Goal: Transaction & Acquisition: Purchase product/service

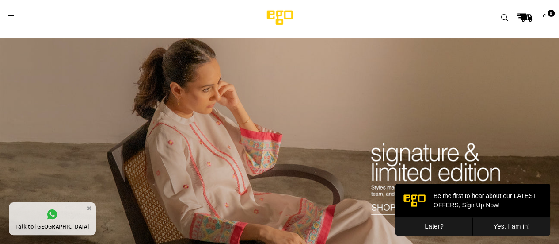
click at [435, 230] on button "Later?" at bounding box center [434, 226] width 77 height 18
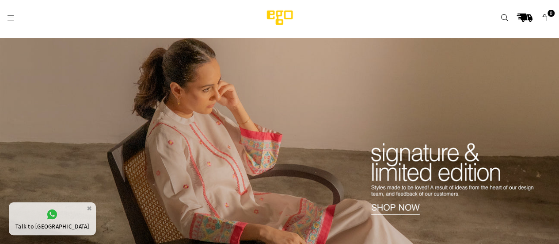
click at [7, 15] on icon at bounding box center [11, 18] width 8 height 8
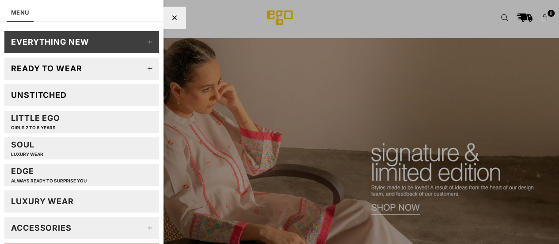
scroll to position [72, 0]
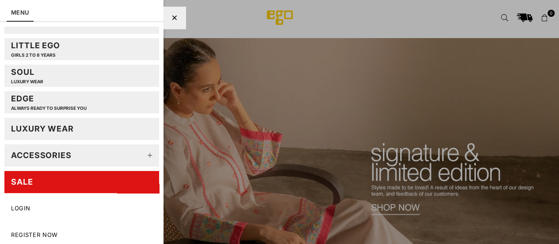
click at [19, 178] on div "SALE" at bounding box center [22, 181] width 22 height 10
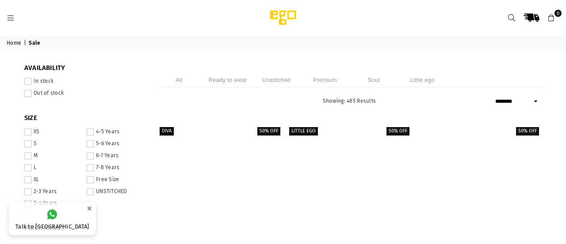
select select "******"
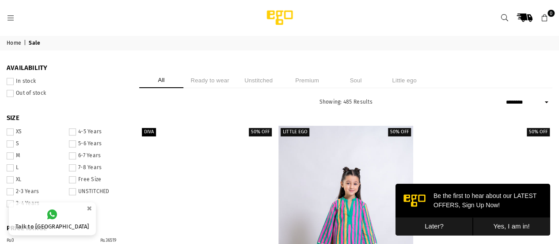
click at [431, 225] on button "Later?" at bounding box center [434, 226] width 77 height 18
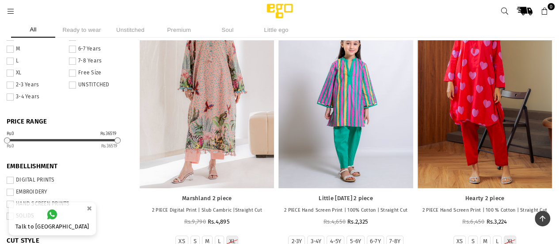
scroll to position [75, 0]
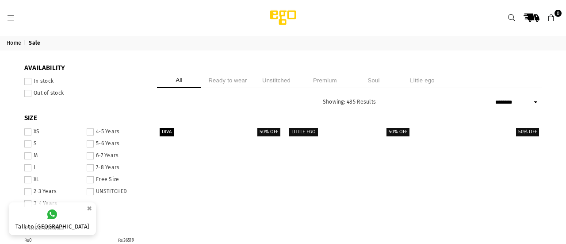
select select "******"
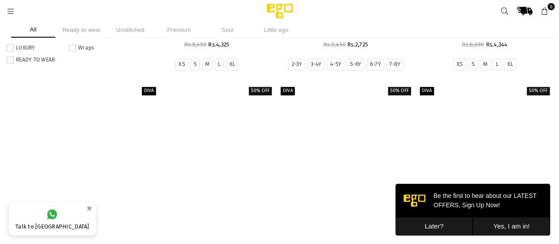
scroll to position [553, 0]
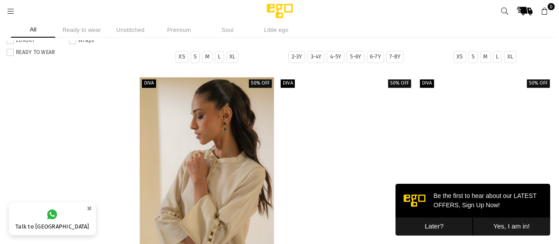
click at [432, 228] on button "Later?" at bounding box center [434, 226] width 77 height 18
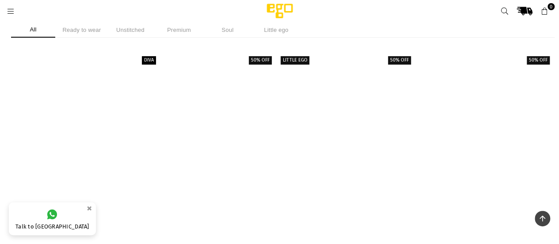
scroll to position [1188, 0]
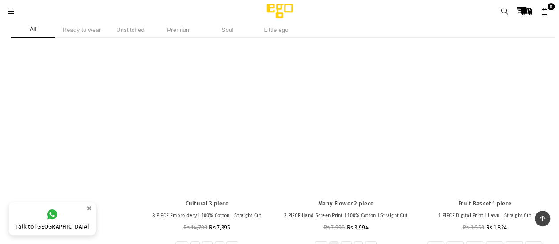
click at [464, 25] on ul "All Ready to wear Unstitched Premium Soul Little ego" at bounding box center [279, 29] width 537 height 15
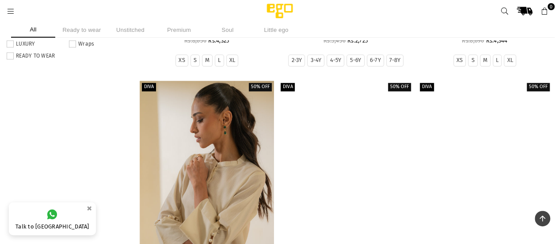
scroll to position [336, 0]
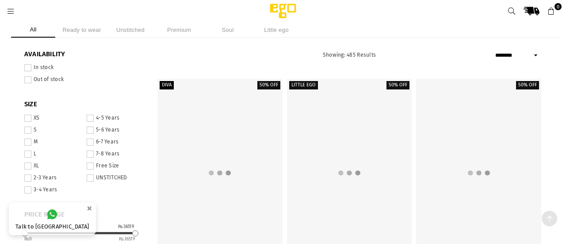
select select "******"
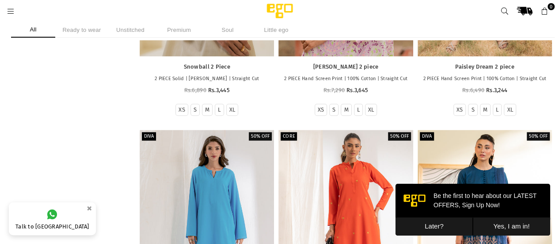
scroll to position [776, 0]
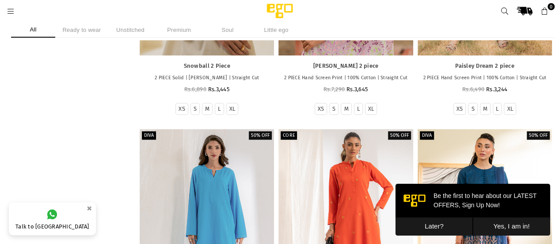
drag, startPoint x: 429, startPoint y: 225, endPoint x: 426, endPoint y: 237, distance: 12.9
click at [426, 235] on html "Be the first to hear about our LATEST OFFERS, Sign Up Now! Later? Yes, I am in!" at bounding box center [473, 208] width 155 height 51
click at [436, 225] on button "Later?" at bounding box center [434, 226] width 77 height 18
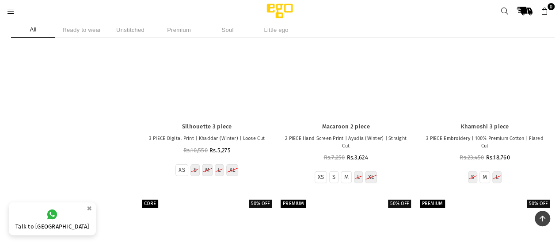
scroll to position [14601, 0]
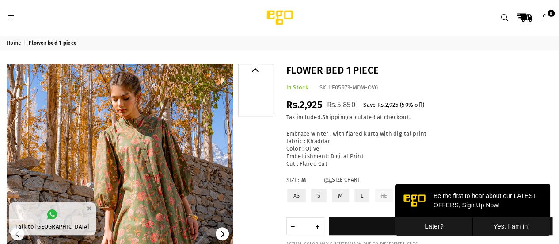
click at [433, 226] on button "Later?" at bounding box center [434, 226] width 77 height 18
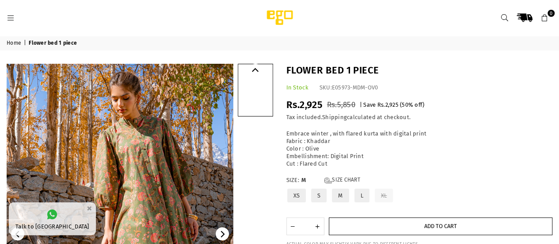
click at [440, 221] on button "Add to cart" at bounding box center [441, 226] width 224 height 18
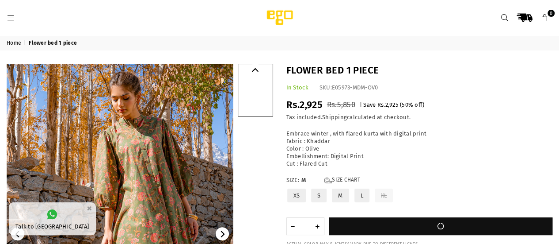
click at [441, 20] on link "Ego" at bounding box center [360, 18] width 236 height 18
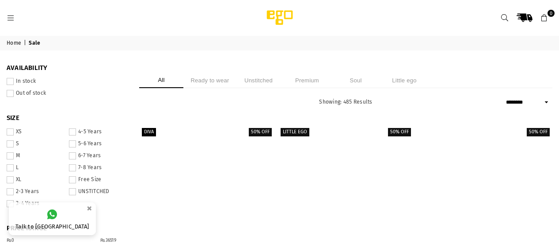
select select "******"
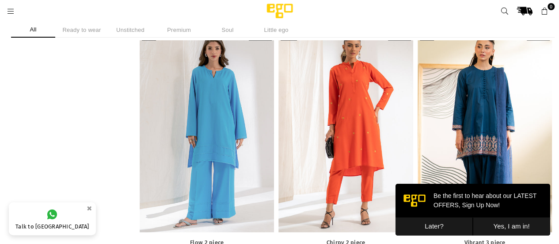
scroll to position [1087, 0]
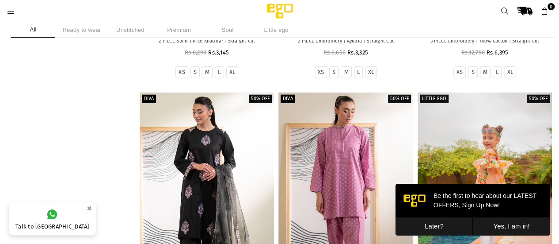
click at [433, 226] on button "Later?" at bounding box center [434, 226] width 77 height 18
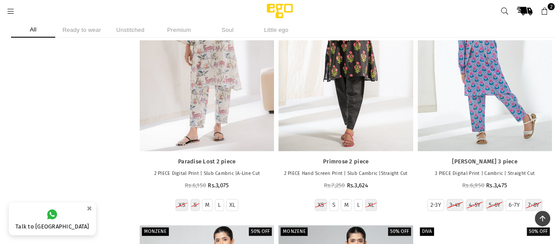
scroll to position [20956, 0]
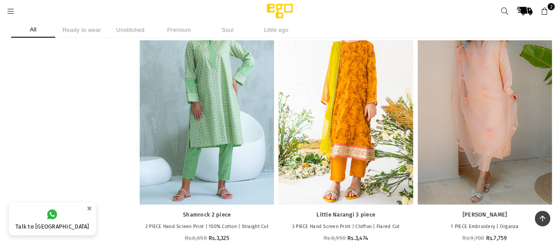
scroll to position [19880, 0]
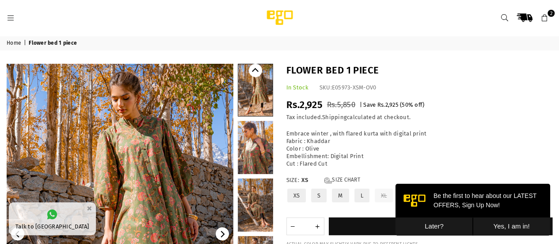
click at [545, 14] on icon at bounding box center [545, 18] width 8 height 8
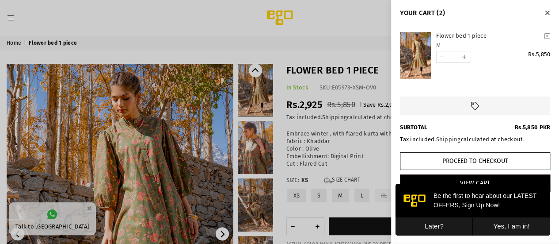
click at [442, 56] on link "YOUR CART" at bounding box center [442, 56] width 11 height 11
type input "*"
click at [434, 225] on button "Later?" at bounding box center [434, 226] width 77 height 18
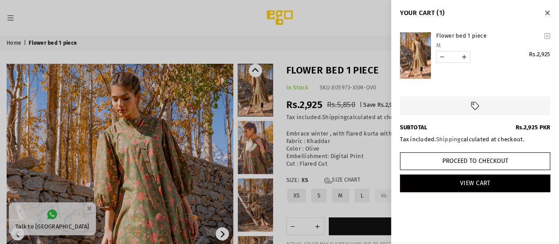
click at [338, 10] on div at bounding box center [279, 122] width 559 height 244
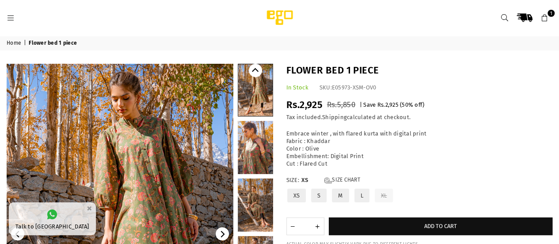
click at [339, 194] on label "M" at bounding box center [340, 194] width 19 height 15
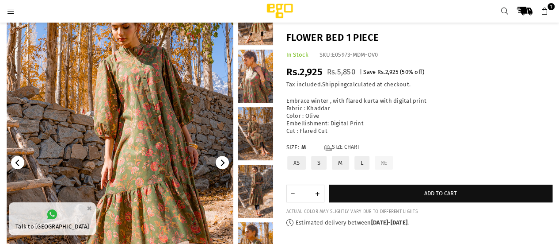
scroll to position [97, 0]
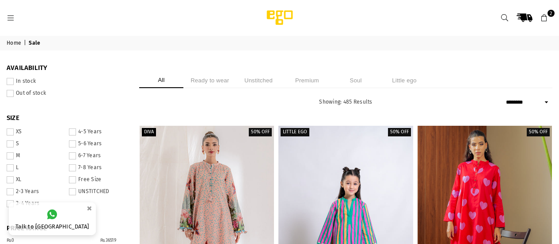
select select "******"
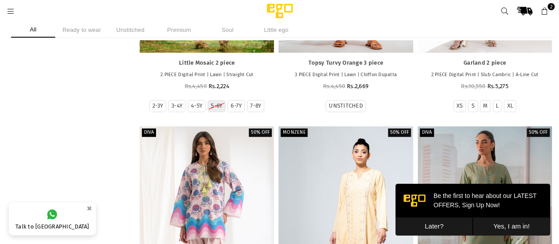
click at [428, 225] on button "Later?" at bounding box center [434, 226] width 77 height 18
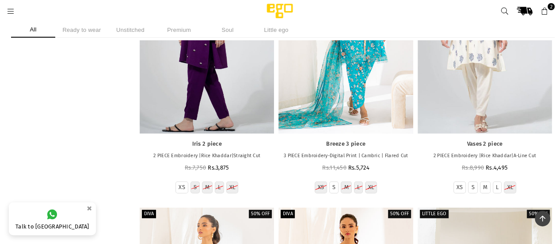
scroll to position [29613, 0]
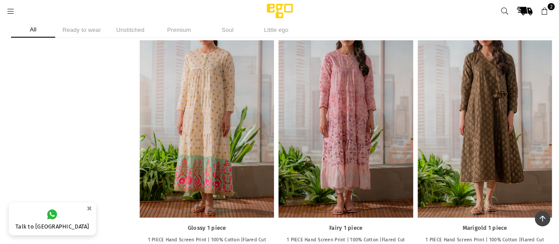
scroll to position [31147, 0]
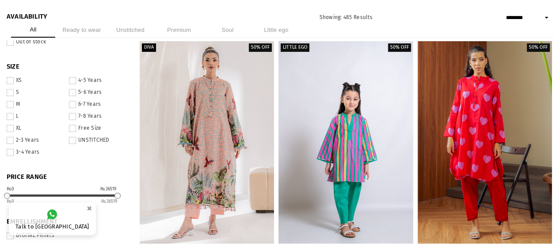
scroll to position [53, 0]
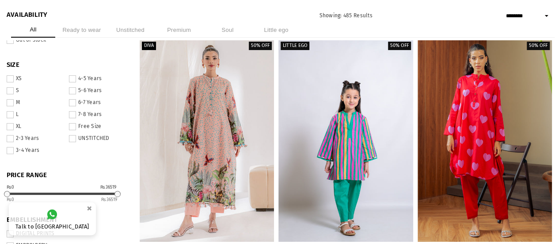
click at [14, 103] on span at bounding box center [10, 102] width 7 height 7
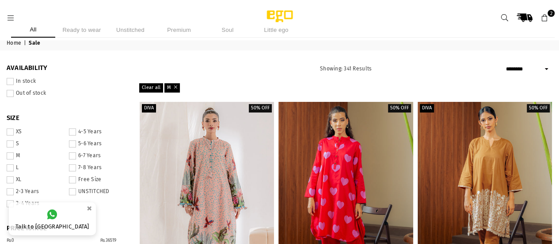
click at [14, 81] on span at bounding box center [10, 81] width 7 height 7
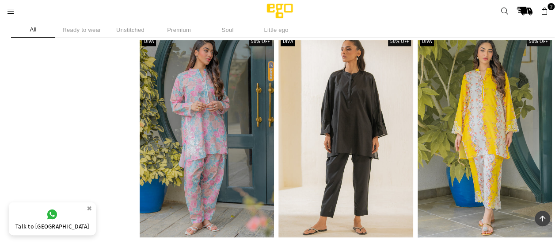
scroll to position [20518, 0]
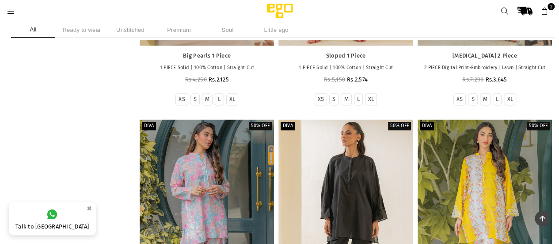
click at [81, 29] on li "Ready to wear" at bounding box center [82, 29] width 44 height 15
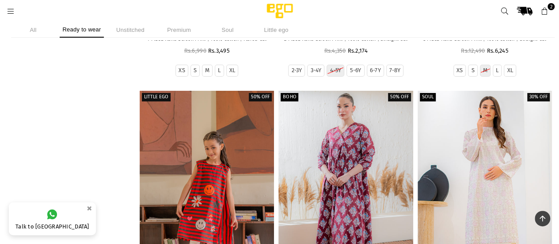
scroll to position [3094, 0]
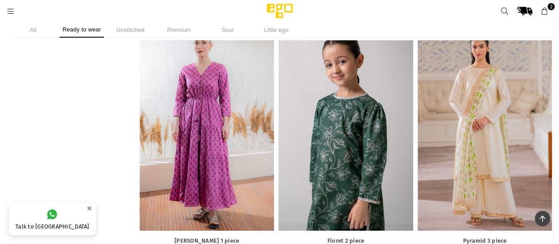
click at [177, 29] on li "Premium" at bounding box center [179, 29] width 44 height 15
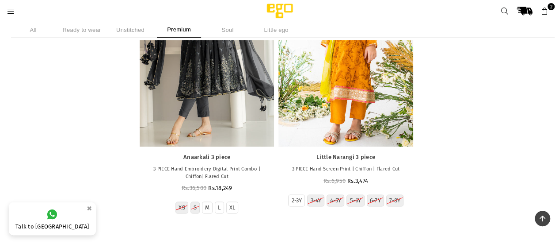
scroll to position [747, 0]
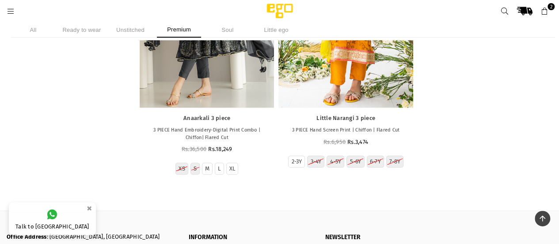
click at [225, 31] on li "Soul" at bounding box center [228, 29] width 44 height 15
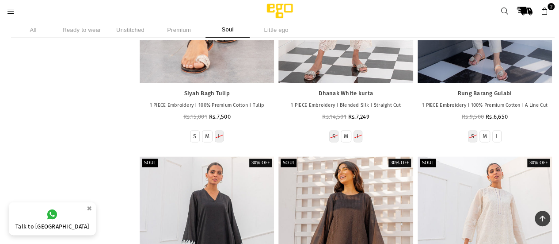
scroll to position [5842, 0]
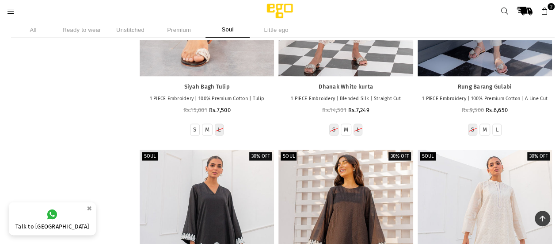
click at [78, 27] on li "Ready to wear" at bounding box center [82, 29] width 44 height 15
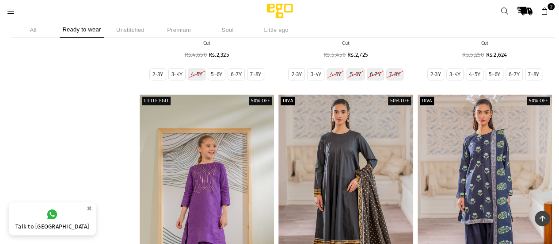
scroll to position [29395, 0]
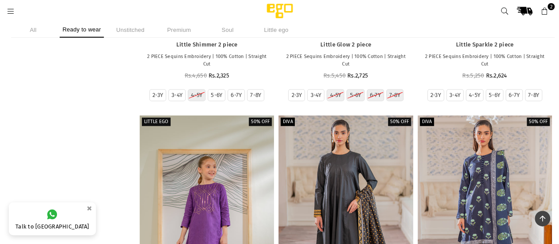
click at [442, 5] on link "Ego" at bounding box center [360, 11] width 236 height 18
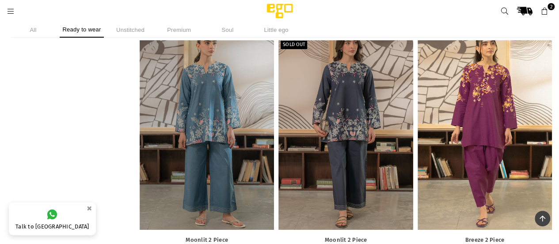
scroll to position [65278, 0]
